Goal: Task Accomplishment & Management: Manage account settings

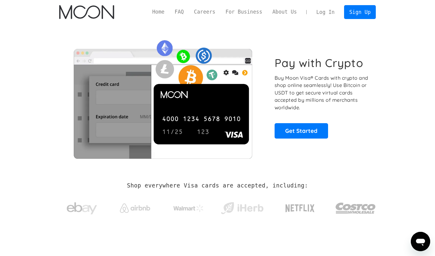
click at [320, 14] on link "Log In" at bounding box center [325, 11] width 28 height 13
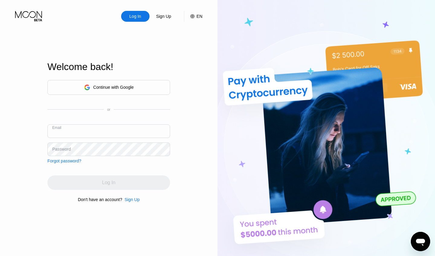
type input "ya.chernyatin@gmail.com"
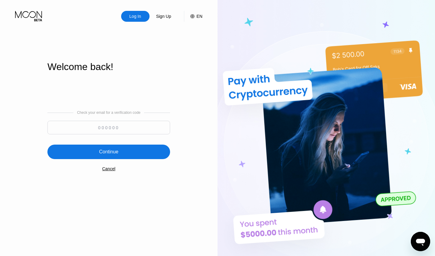
click at [100, 126] on input at bounding box center [108, 128] width 123 height 14
paste input "531694"
type input "531694"
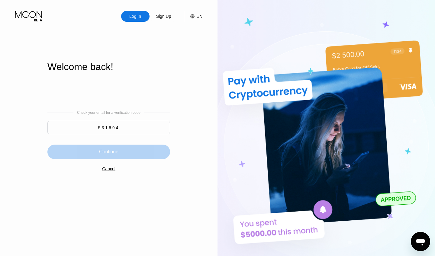
click at [120, 153] on div "Continue" at bounding box center [108, 152] width 123 height 14
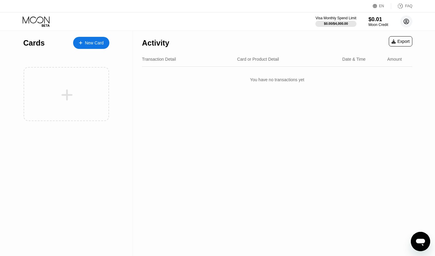
click at [410, 23] on circle at bounding box center [406, 21] width 12 height 12
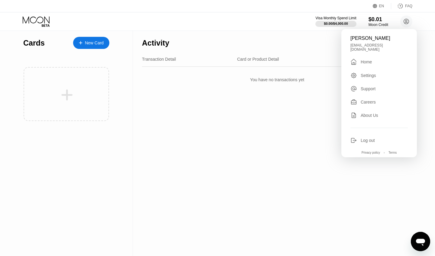
click at [361, 138] on div "Log out" at bounding box center [367, 140] width 14 height 5
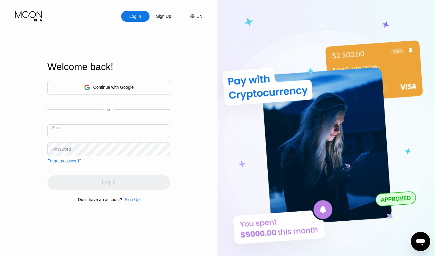
click at [139, 88] on div "Continue with Google" at bounding box center [108, 87] width 123 height 15
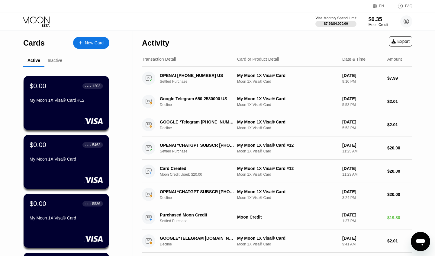
click at [89, 38] on div "New Card" at bounding box center [91, 43] width 36 height 12
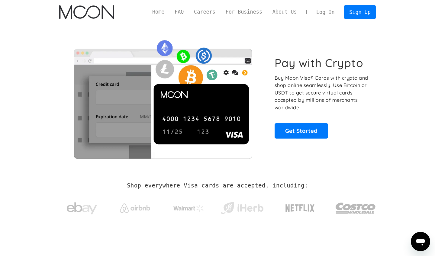
click at [327, 13] on link "Log In" at bounding box center [325, 11] width 28 height 13
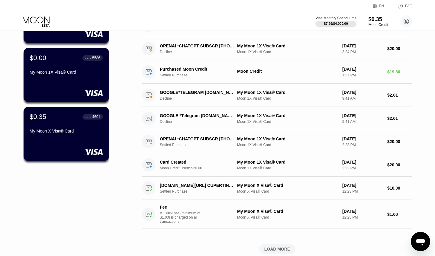
scroll to position [146, 0]
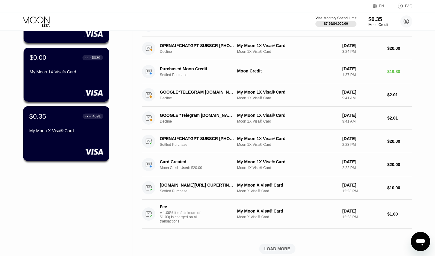
click at [83, 134] on div "My Moon X Visa® Card" at bounding box center [66, 131] width 74 height 7
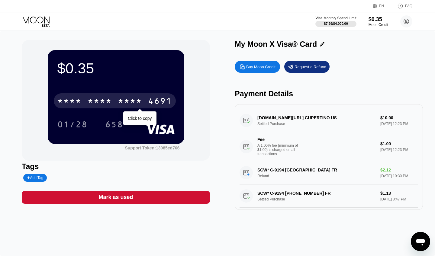
click at [136, 105] on div "* * * *" at bounding box center [130, 102] width 24 height 10
